Goal: Ask a question

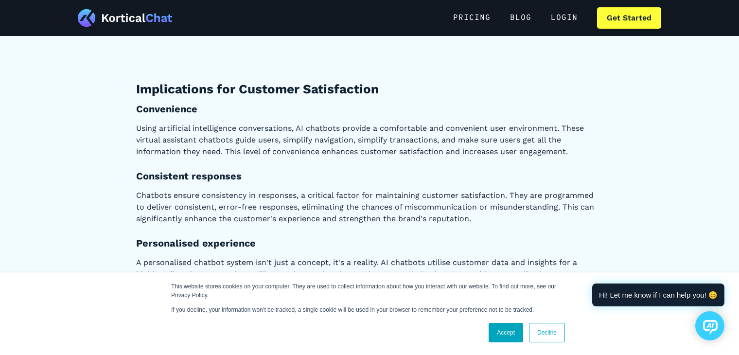
scroll to position [51, 0]
click at [510, 333] on link "Accept" at bounding box center [506, 332] width 35 height 19
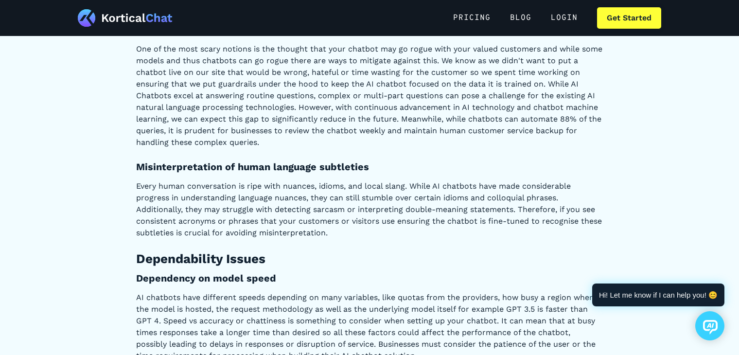
scroll to position [4026, 0]
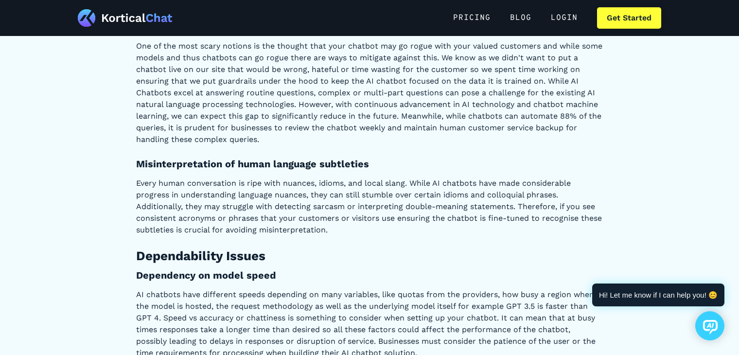
click at [703, 322] on icon at bounding box center [710, 327] width 15 height 15
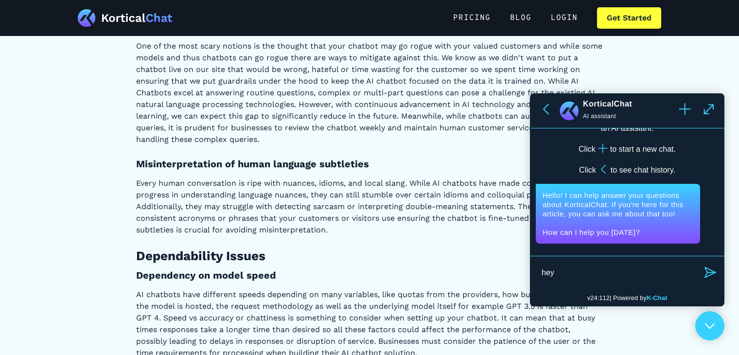
type textarea "hey"
click at [706, 269] on icon "button" at bounding box center [711, 272] width 12 height 11
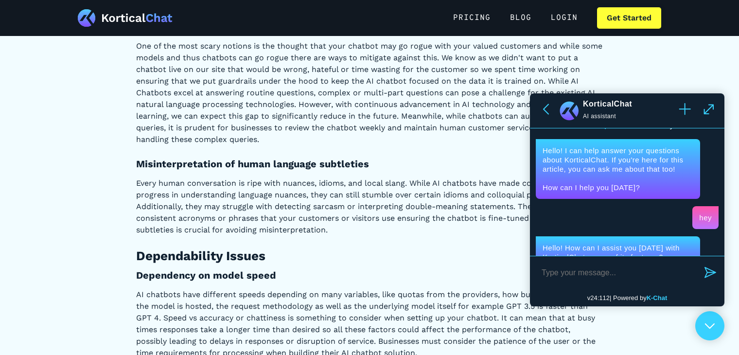
scroll to position [120, 0]
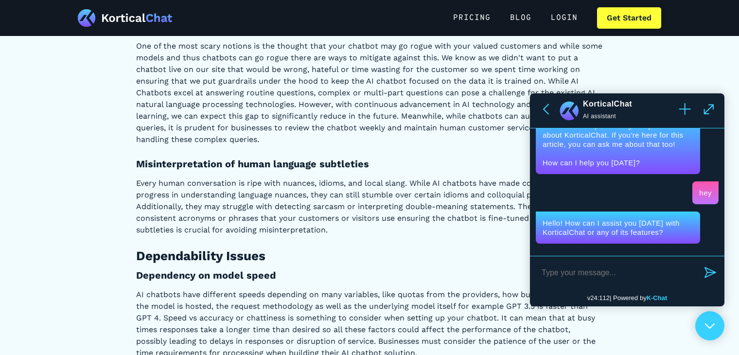
click at [582, 269] on textarea at bounding box center [617, 272] width 163 height 21
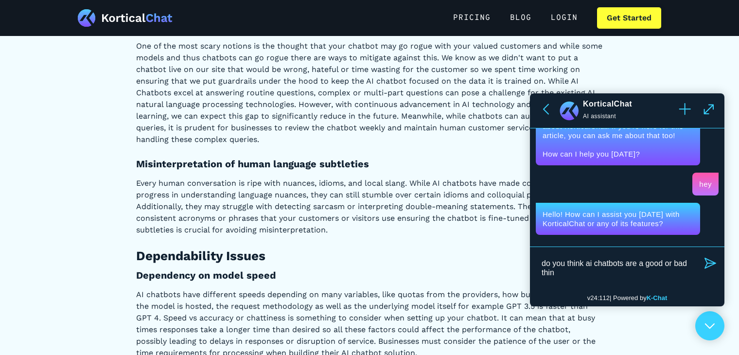
type textarea "do you think ai chatbots are a good or bad thing"
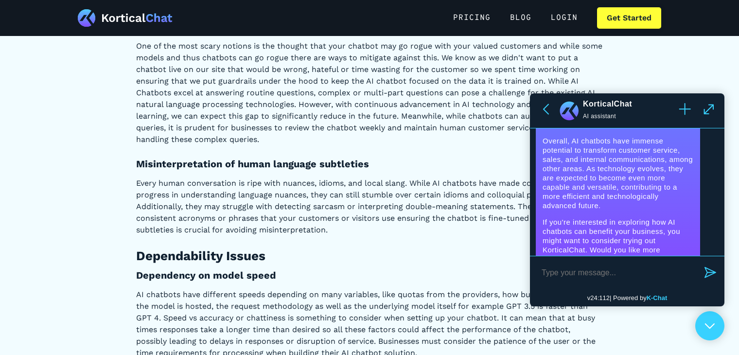
scroll to position [649, 0]
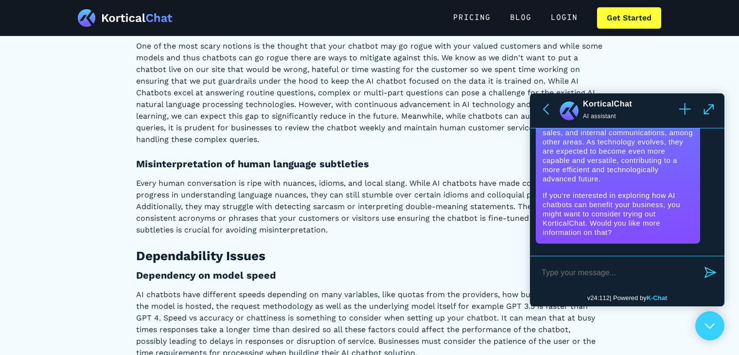
click at [545, 111] on icon at bounding box center [546, 109] width 12 height 12
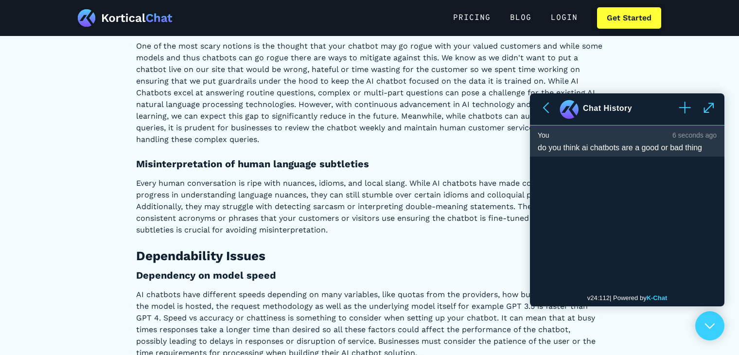
scroll to position [646, 0]
drag, startPoint x: 658, startPoint y: 110, endPoint x: 683, endPoint y: 234, distance: 127.1
click at [671, 213] on div "v24:112 | Powered by K-Chat" at bounding box center [627, 199] width 195 height 213
click at [666, 250] on k-chat-list at bounding box center [627, 191] width 195 height 130
click at [706, 329] on k-svg at bounding box center [710, 327] width 11 height 8
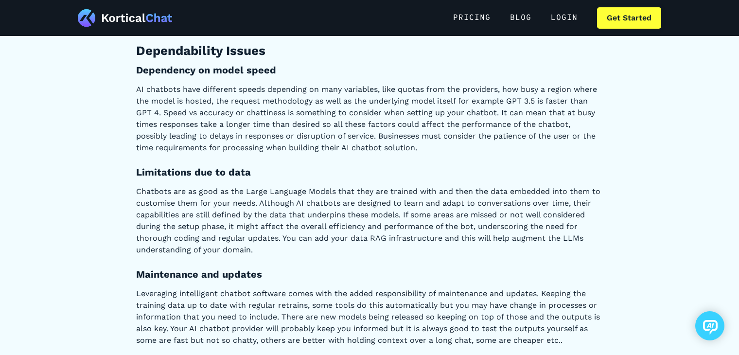
scroll to position [4230, 0]
